Goal: Information Seeking & Learning: Learn about a topic

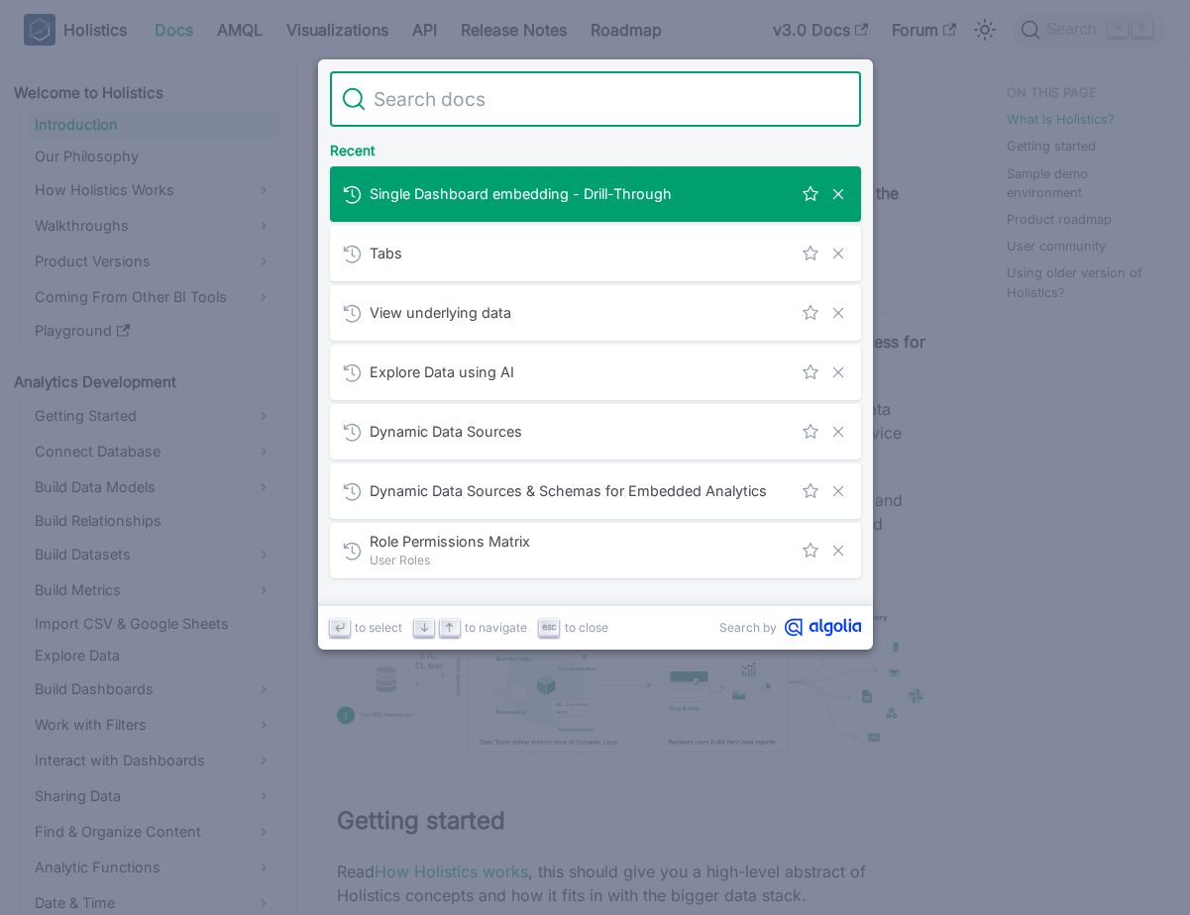
type input "q"
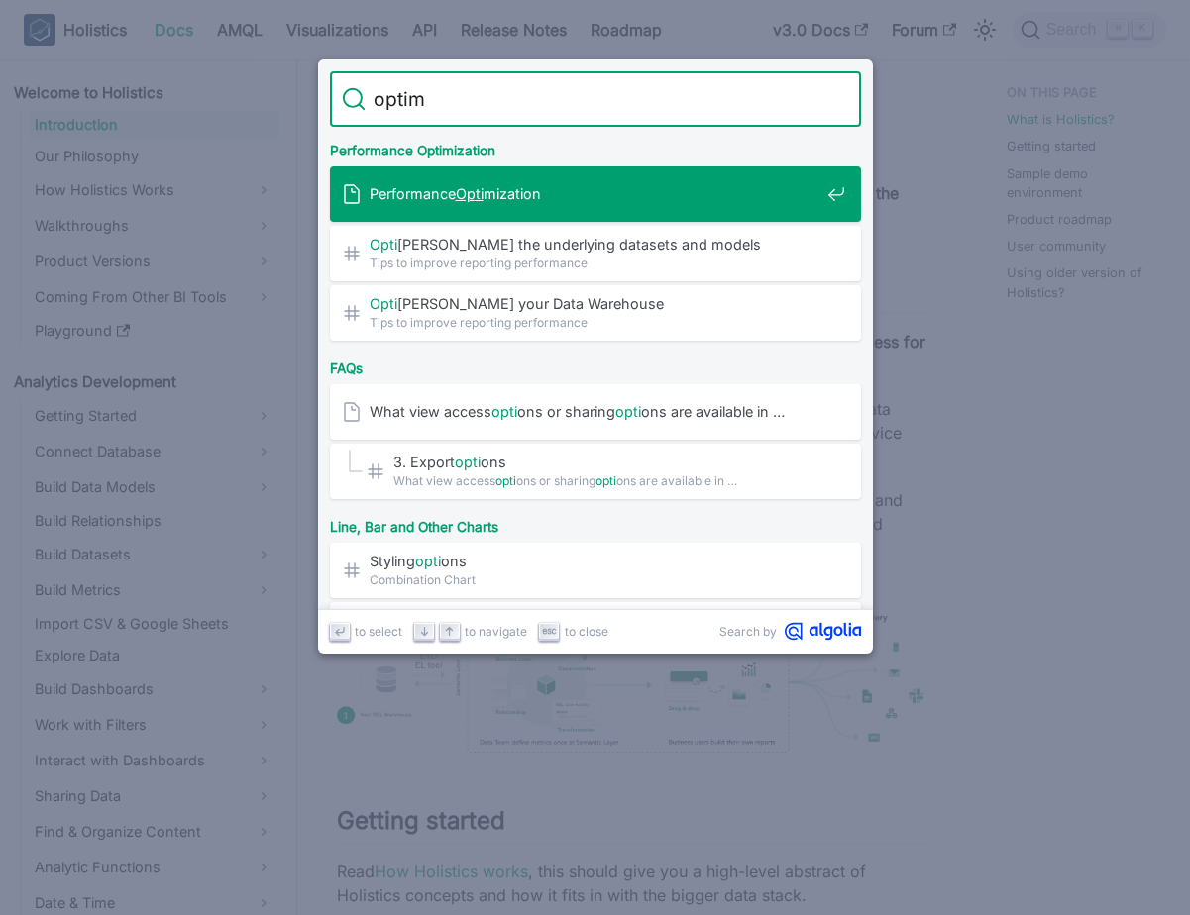
type input "optimi"
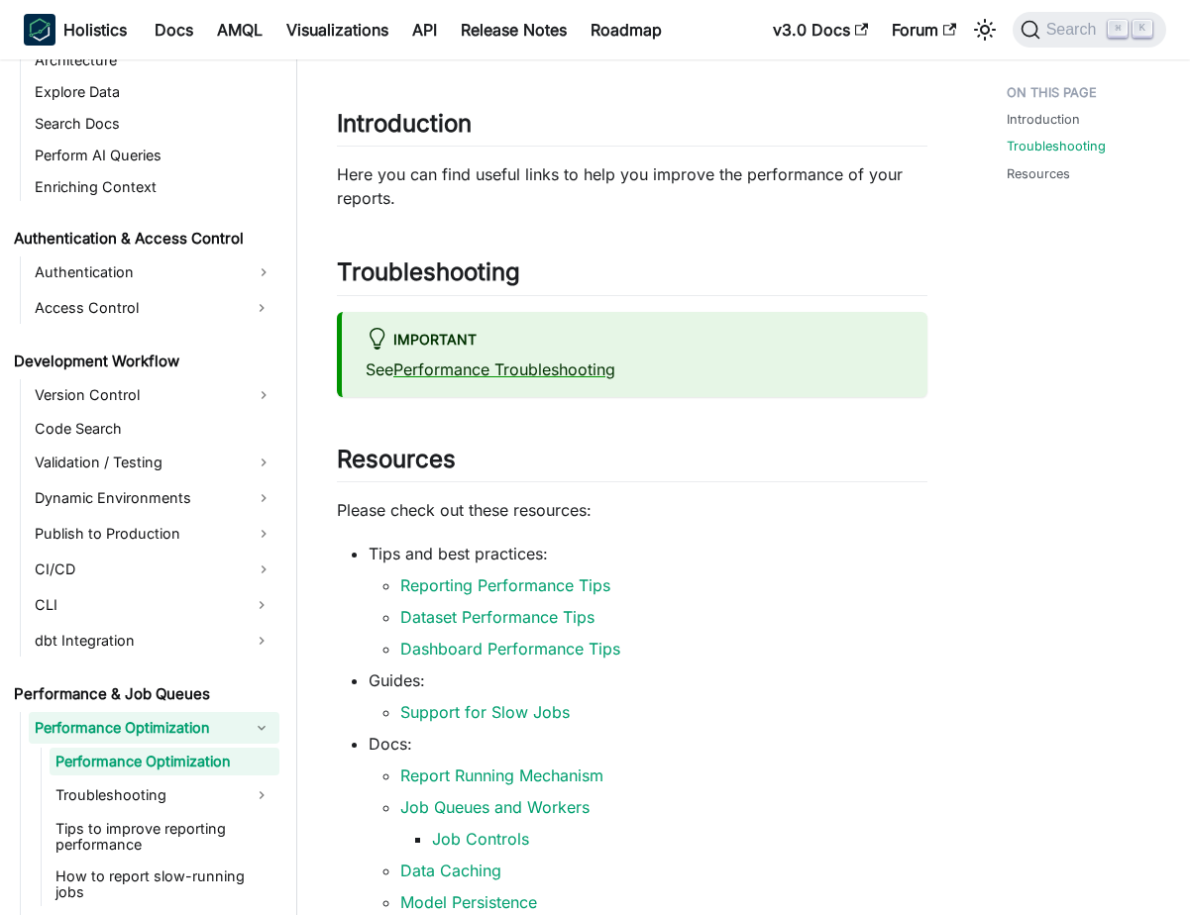
scroll to position [256, 0]
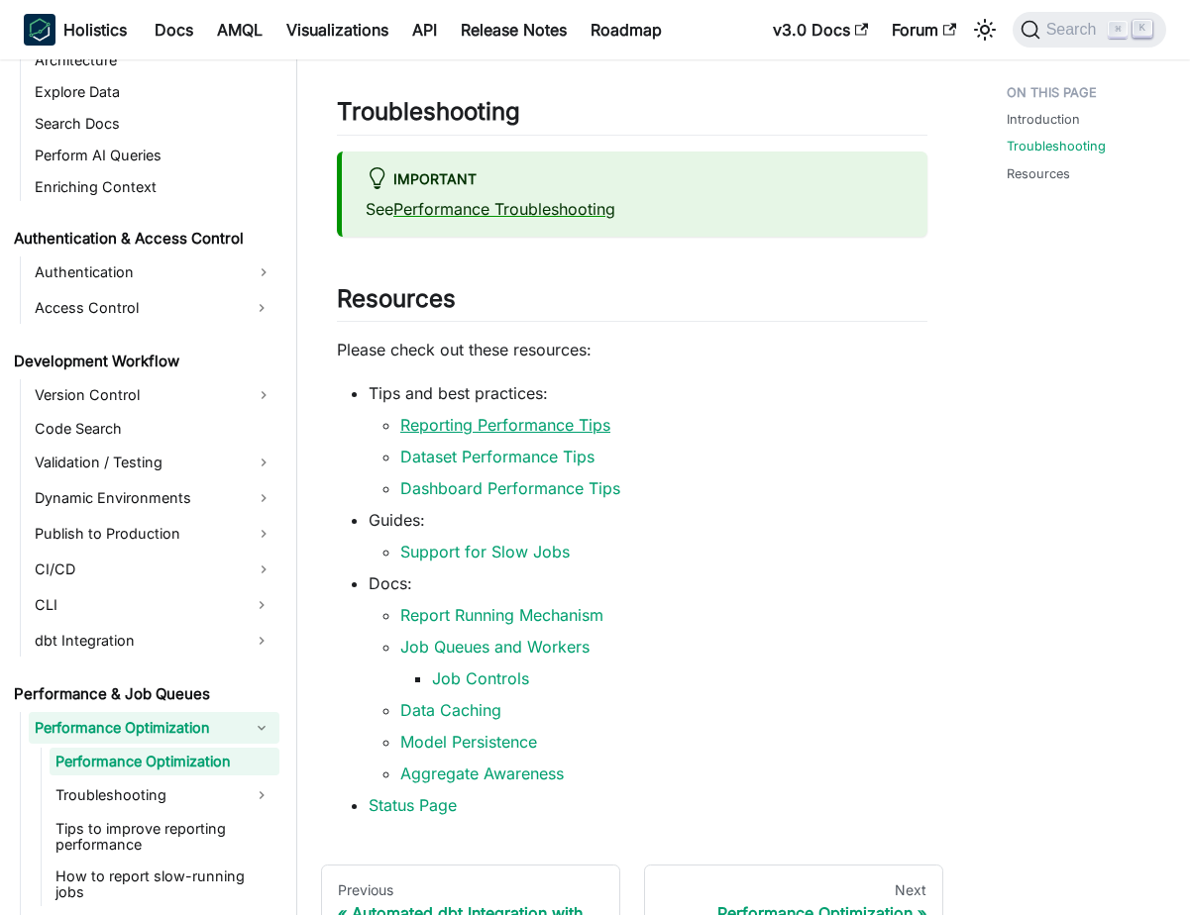
click at [553, 415] on link "Reporting Performance Tips" at bounding box center [505, 425] width 210 height 20
click at [533, 487] on link "Dashboard Performance Tips" at bounding box center [510, 488] width 220 height 20
click at [804, 497] on li "Dashboard Performance Tips" at bounding box center [663, 488] width 527 height 24
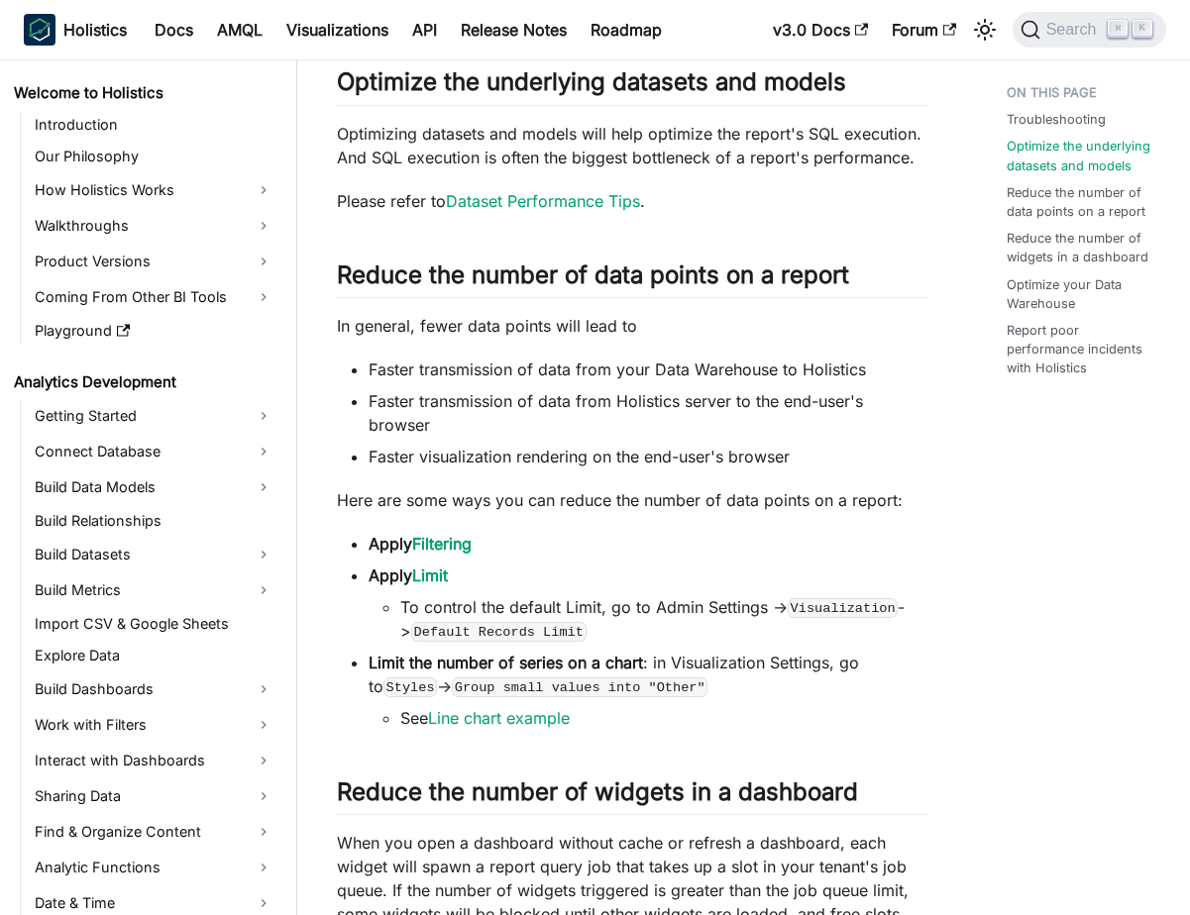
scroll to position [583, 0]
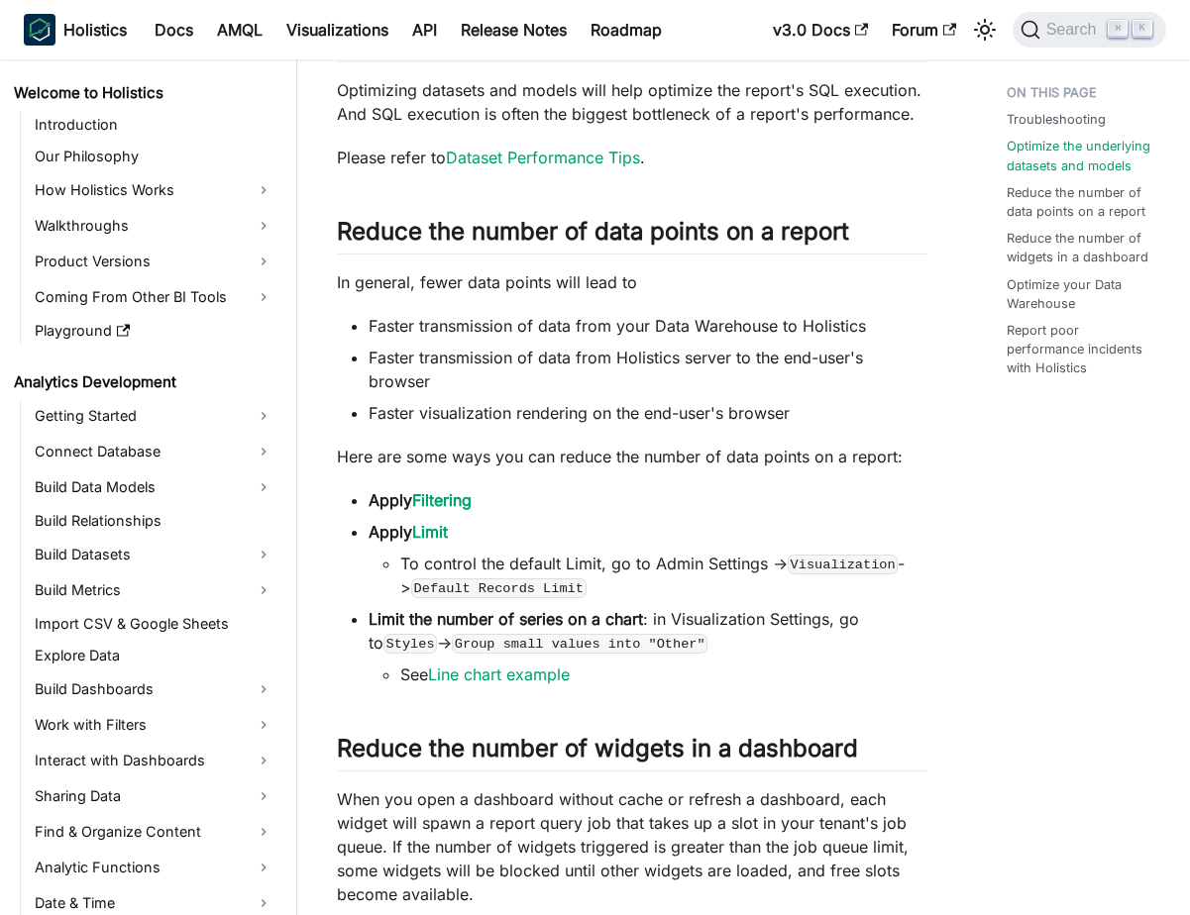
click at [627, 425] on li "Faster visualization rendering on the end-user's browser" at bounding box center [647, 413] width 559 height 24
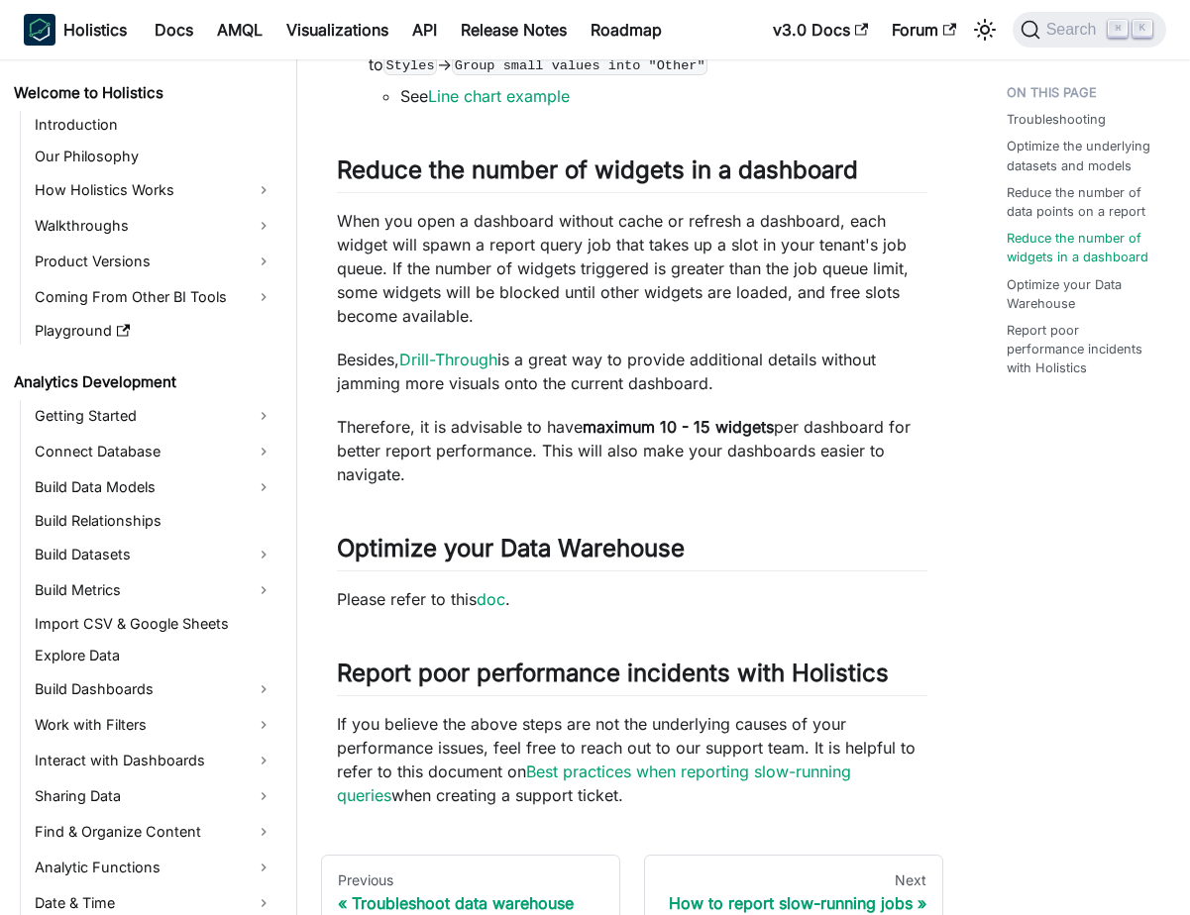
scroll to position [1184, 0]
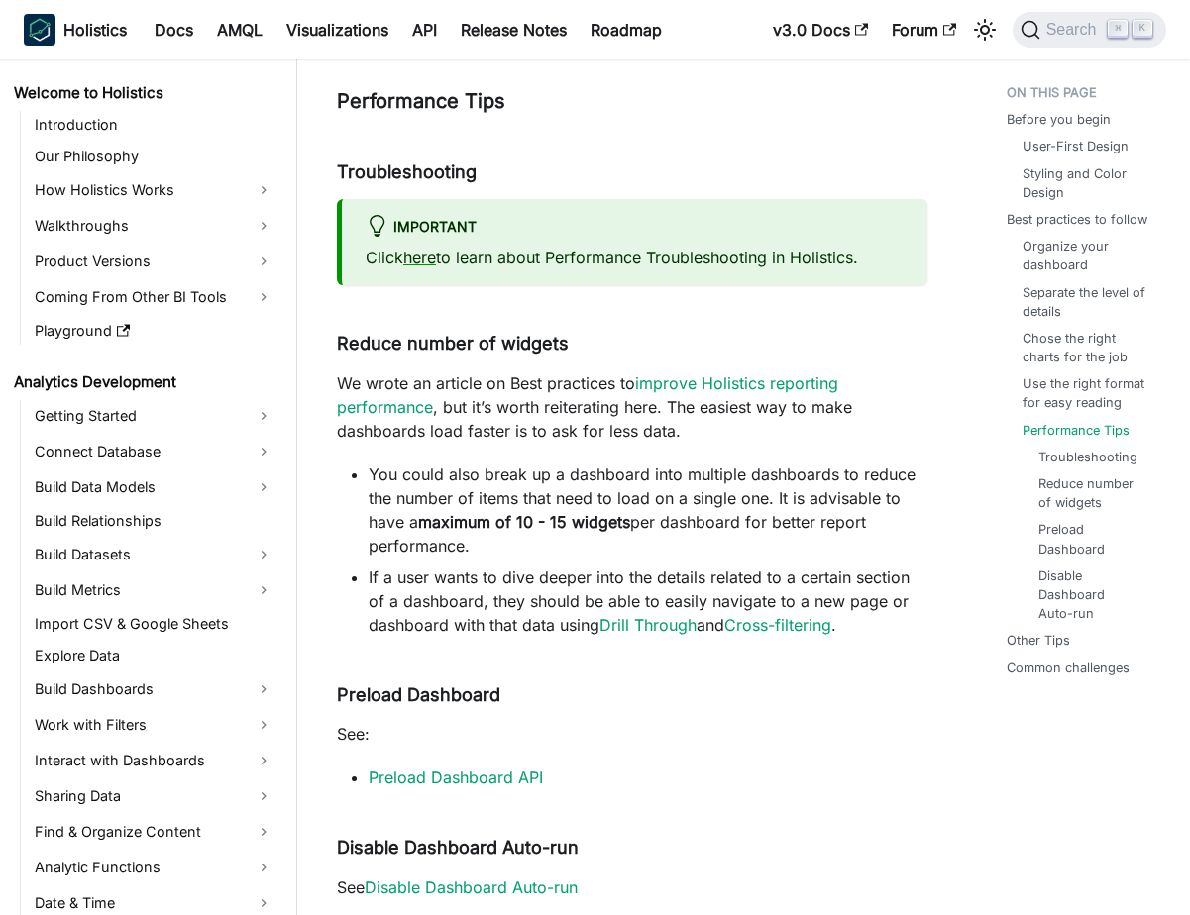
scroll to position [2607, 0]
